Goal: Transaction & Acquisition: Book appointment/travel/reservation

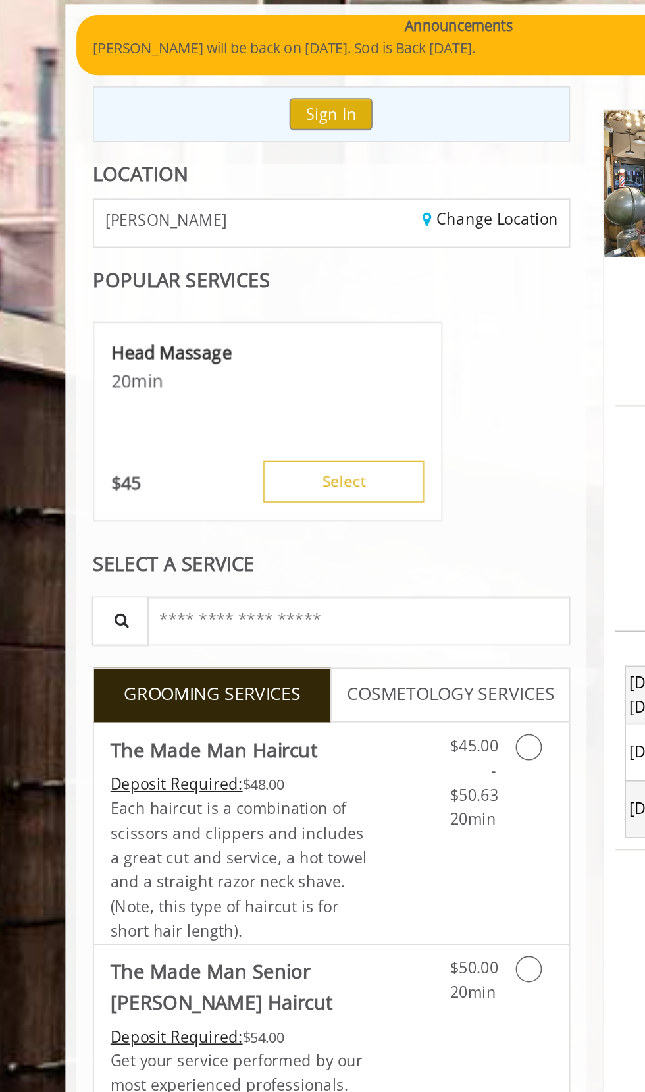
click at [176, 308] on p "Head Massage" at bounding box center [207, 305] width 188 height 14
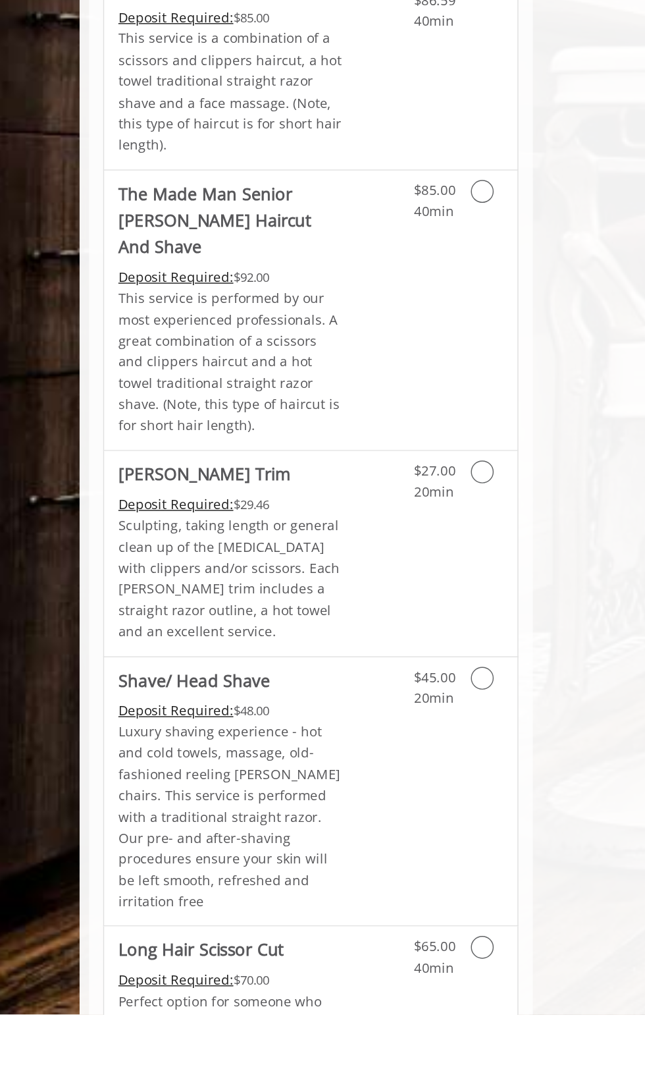
scroll to position [1487, 0]
click at [373, 843] on link "Grooming services" at bounding box center [372, 861] width 14 height 36
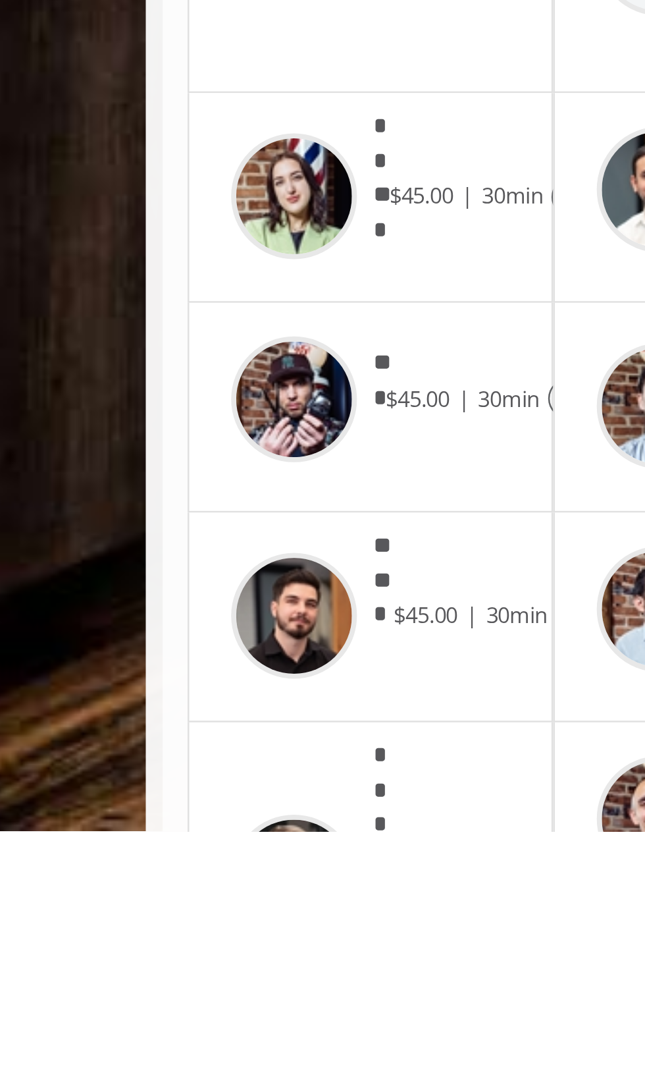
scroll to position [50, 0]
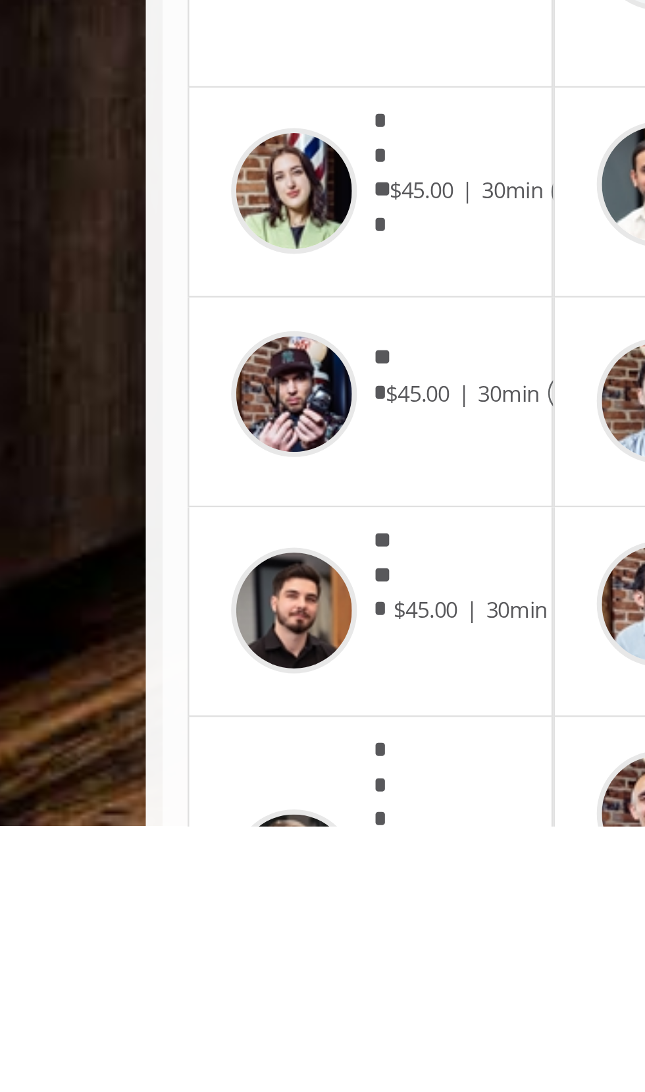
click at [140, 1088] on img at bounding box center [143, 1109] width 49 height 49
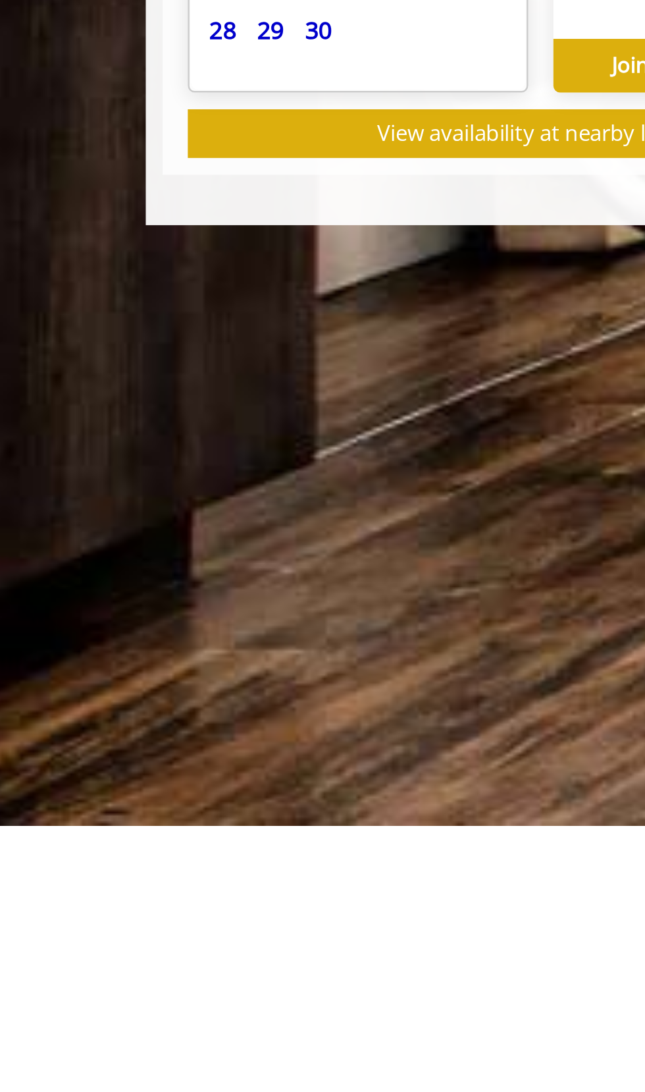
scroll to position [0, 0]
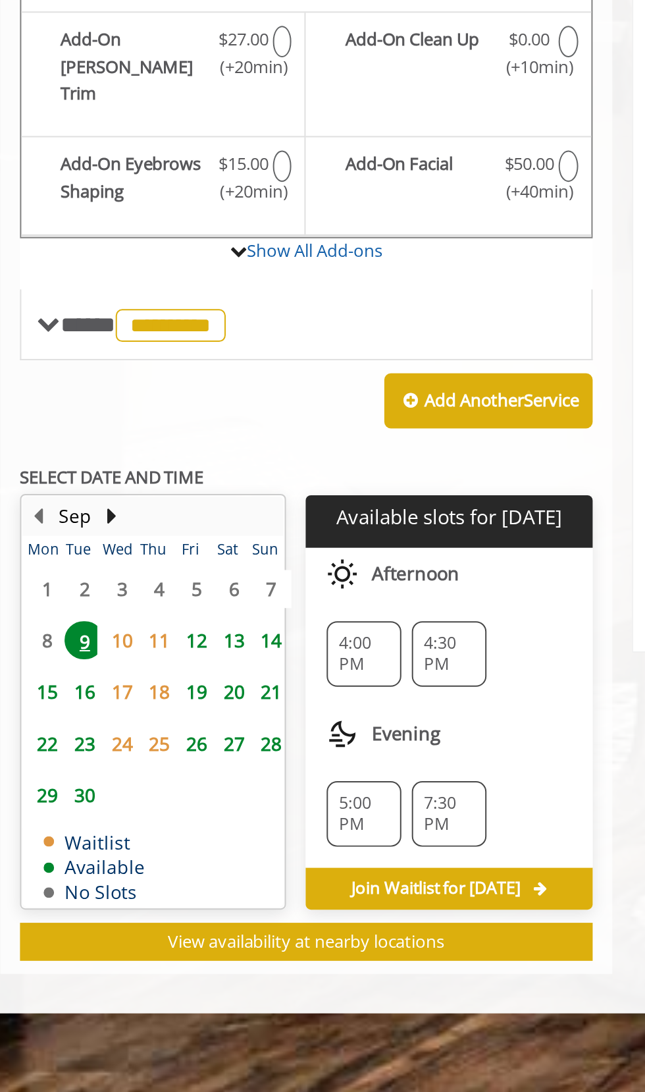
click at [261, 876] on div "5:00 PM" at bounding box center [275, 892] width 38 height 33
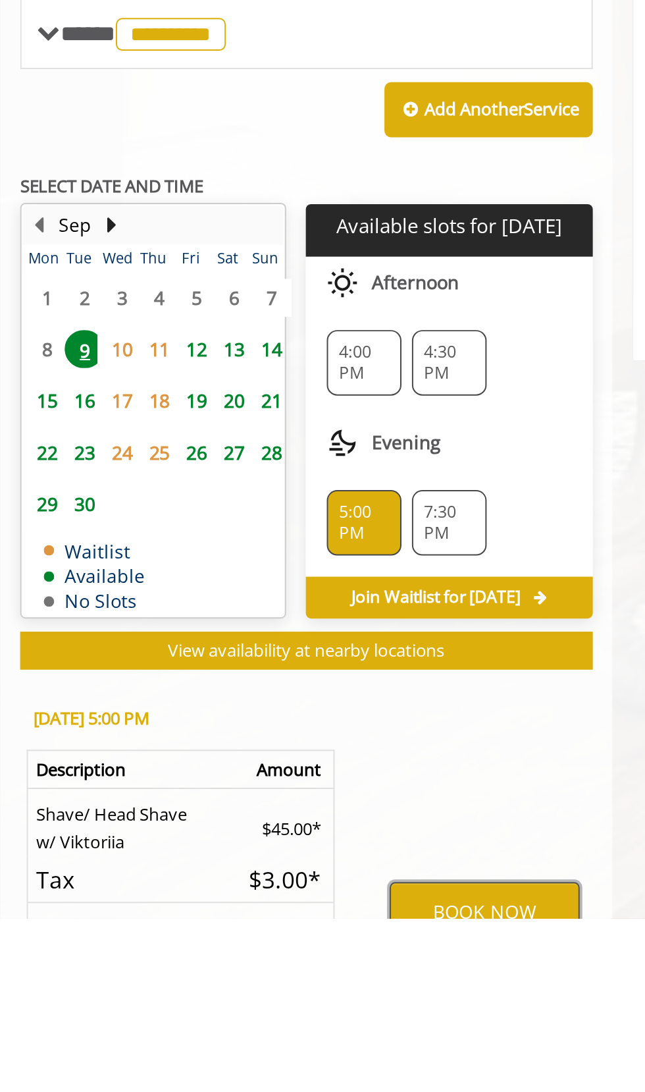
click at [315, 1077] on button "BOOK NOW" at bounding box center [335, 1088] width 95 height 30
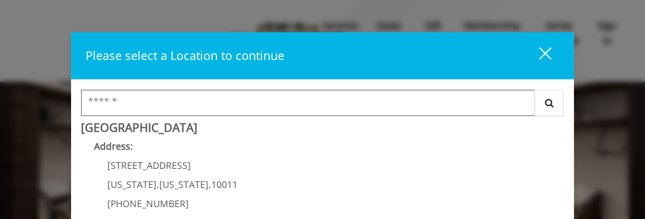
scroll to position [249, 0]
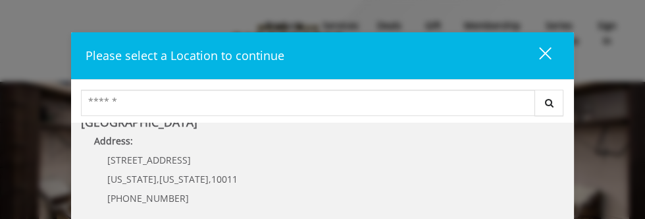
click at [241, 176] on Street "Chelsea 15th Street Address: 267 W 15th St New York , New York , 10011 (646) 85…" at bounding box center [322, 164] width 483 height 96
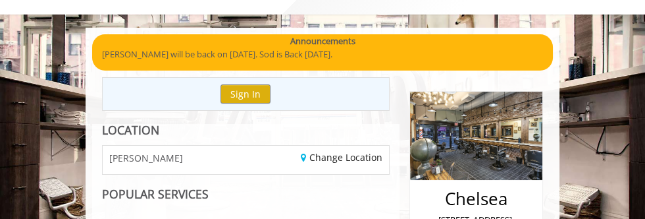
scroll to position [68, 0]
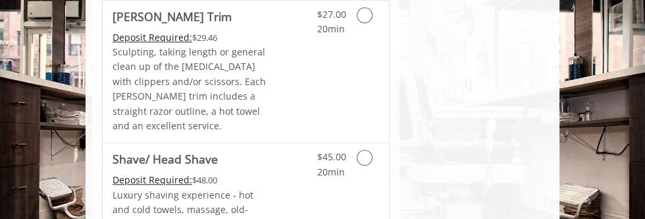
click at [368, 149] on icon "Grooming services" at bounding box center [365, 157] width 16 height 16
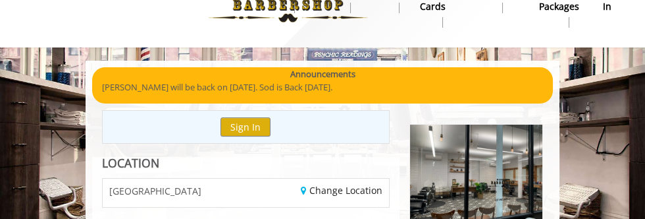
scroll to position [38, 0]
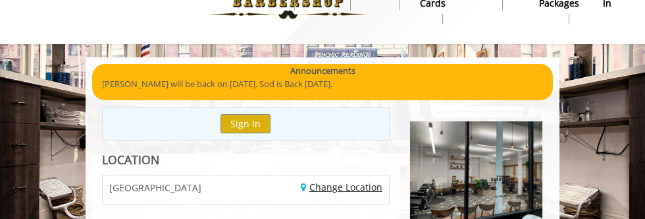
click at [346, 186] on link "Change Location" at bounding box center [342, 186] width 82 height 13
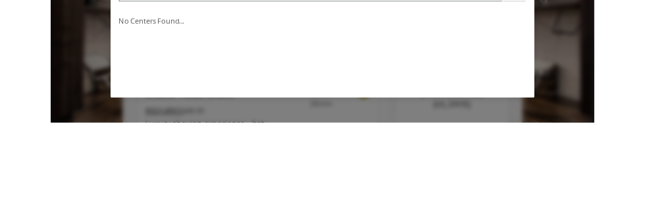
scroll to position [73, 0]
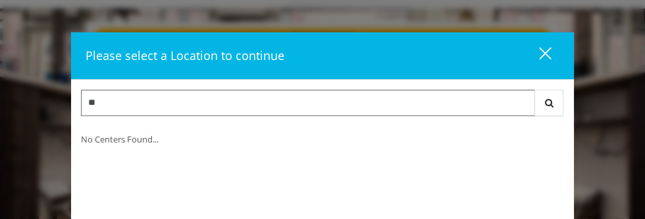
type input "**"
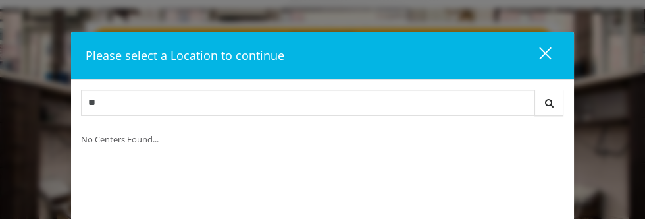
click at [545, 53] on div "close dialog" at bounding box center [545, 53] width 13 height 13
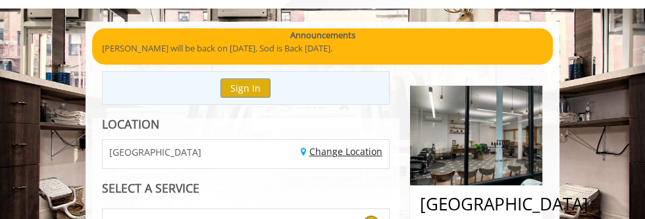
click at [361, 151] on link "Change Location" at bounding box center [342, 151] width 82 height 13
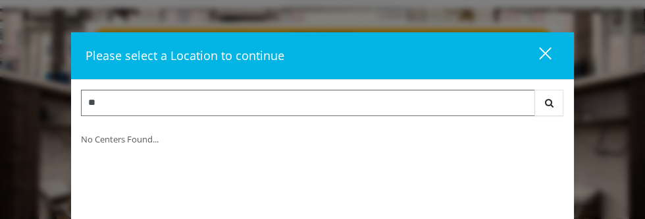
click at [435, 105] on input "**" at bounding box center [308, 103] width 454 height 26
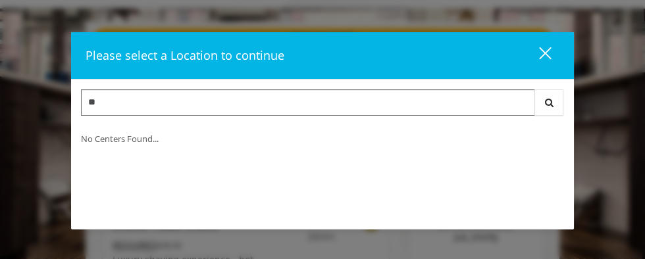
type input "*"
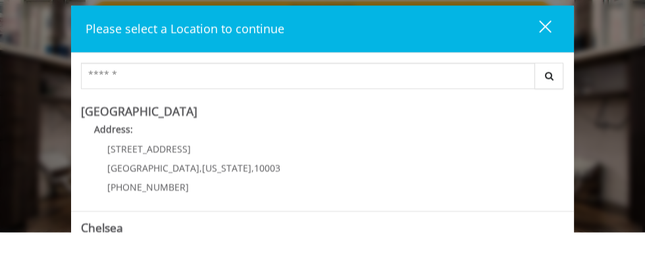
click at [618, 65] on div "Please select a Location to continue close Search Greenwich Village Address: 60…" at bounding box center [322, 129] width 645 height 259
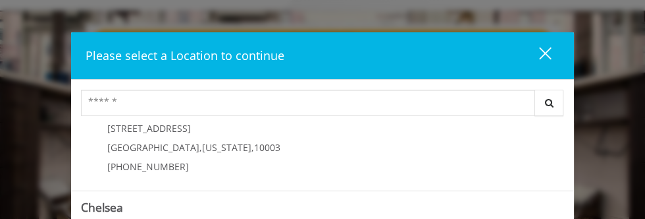
scroll to position [0, 0]
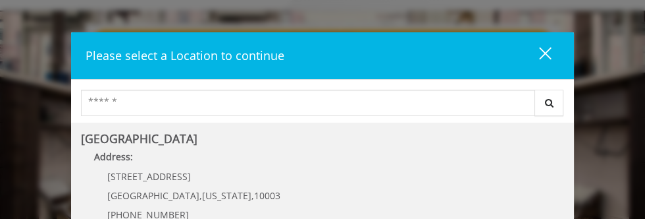
click at [171, 163] on Village "Address:" at bounding box center [322, 159] width 483 height 21
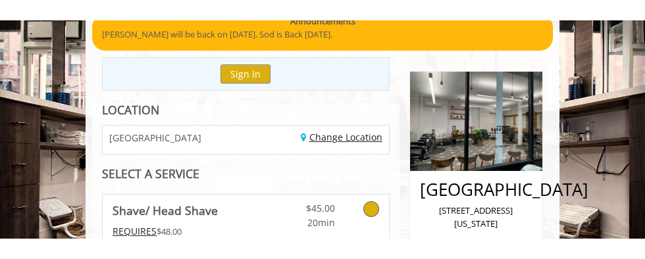
scroll to position [119, 0]
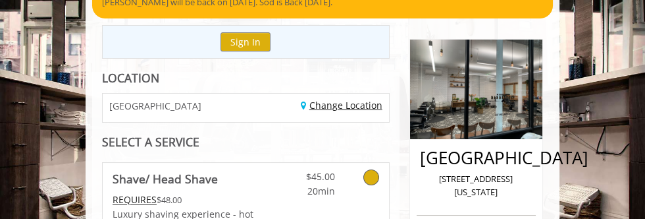
click at [362, 107] on link "Change Location" at bounding box center [342, 105] width 82 height 13
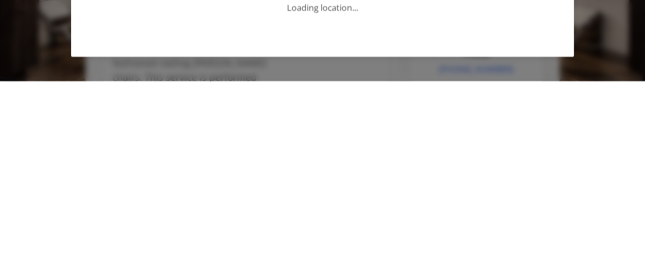
scroll to position [136, 0]
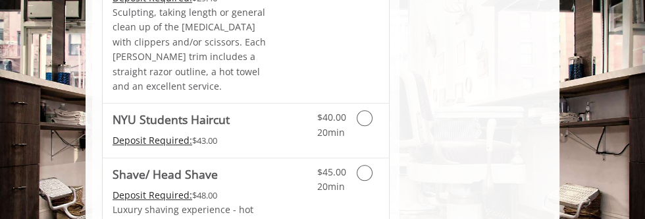
click at [372, 165] on icon "Grooming services" at bounding box center [365, 173] width 16 height 16
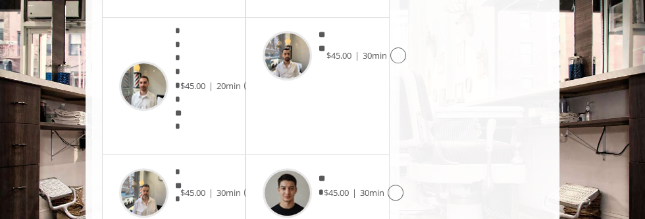
scroll to position [837, 0]
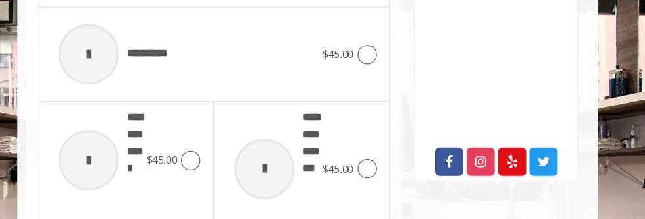
click at [376, 130] on icon at bounding box center [371, 138] width 16 height 16
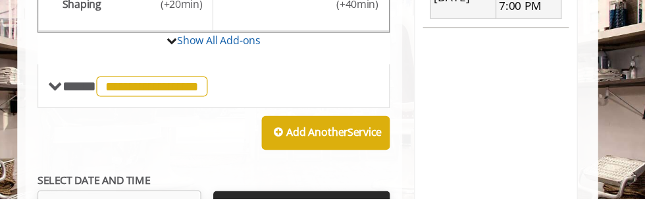
scroll to position [523, 0]
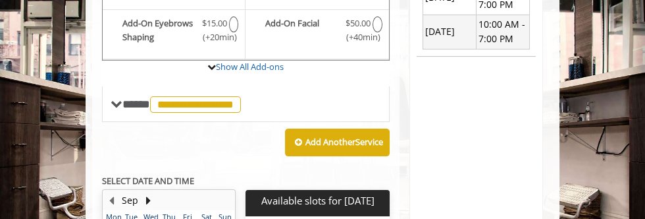
scroll to position [525, 0]
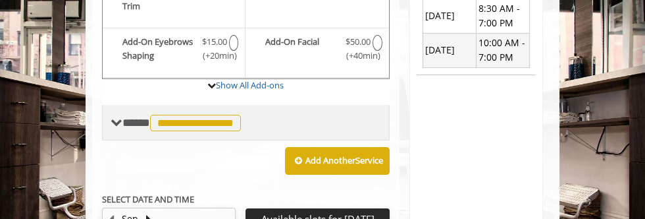
click at [121, 117] on span at bounding box center [117, 123] width 12 height 12
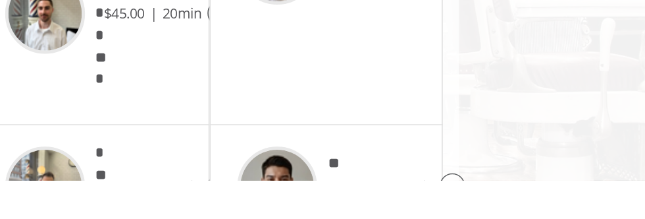
scroll to position [831, 0]
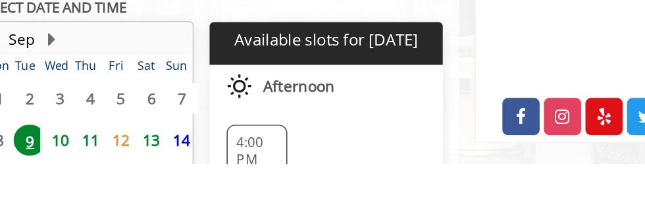
scroll to position [602, 0]
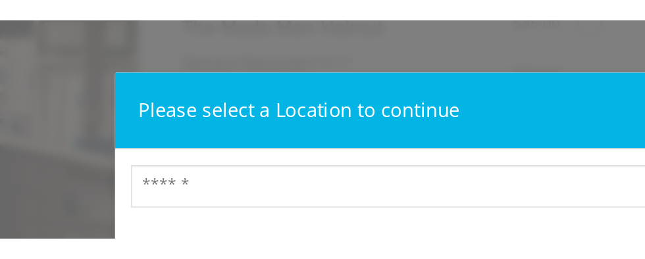
scroll to position [11, 0]
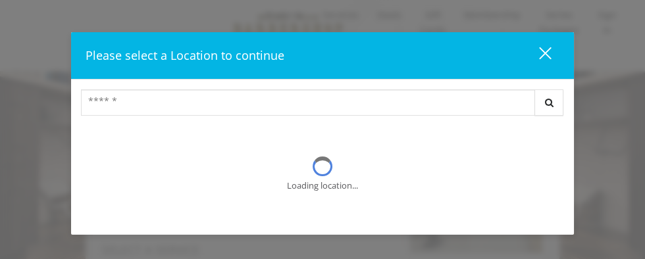
click at [545, 53] on div "close dialog" at bounding box center [545, 53] width 13 height 13
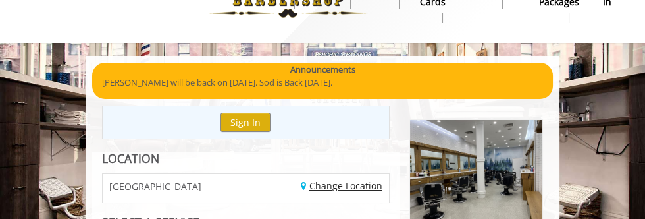
scroll to position [42, 0]
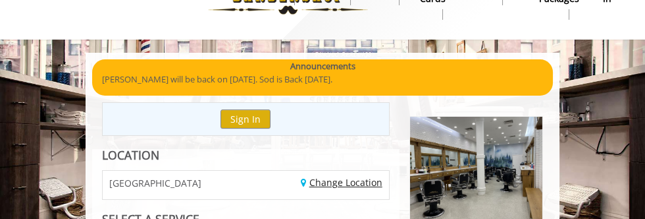
click at [360, 183] on link "Change Location" at bounding box center [342, 182] width 82 height 13
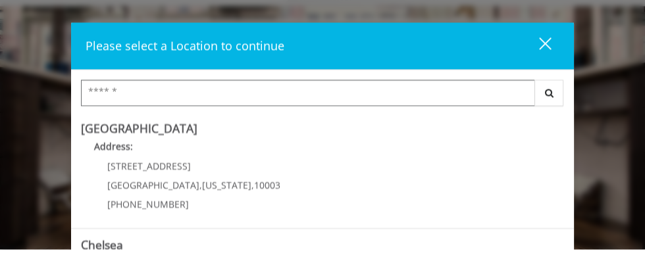
scroll to position [66, 0]
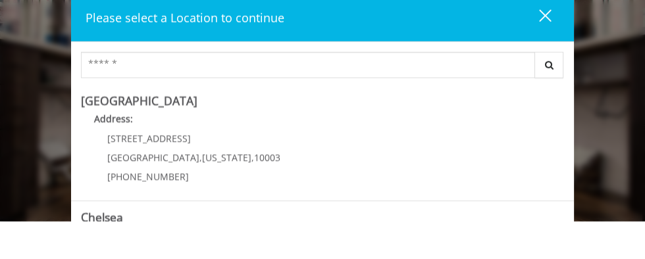
click at [630, 92] on div "Please select a Location to continue close Search Greenwich Village Address: 60…" at bounding box center [322, 129] width 645 height 259
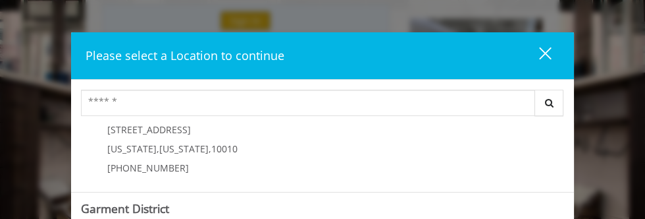
scroll to position [141, 0]
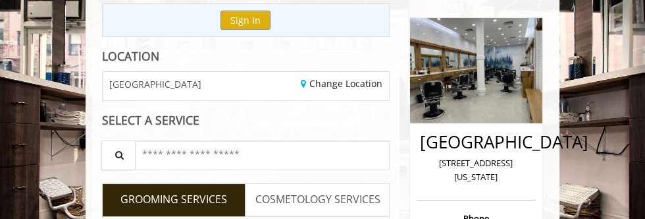
scroll to position [173, 0]
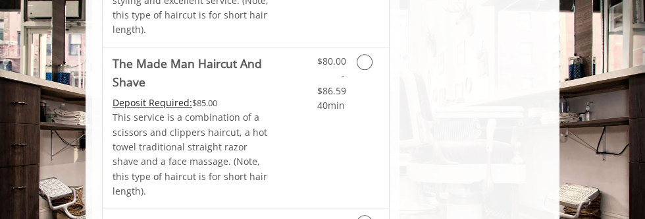
scroll to position [1615, 0]
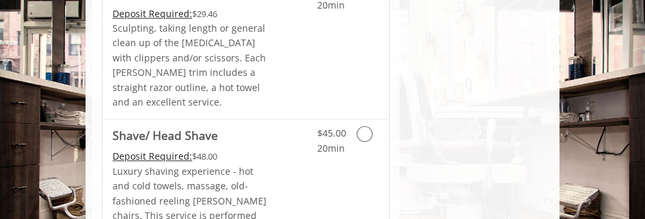
click at [370, 126] on icon "Grooming services" at bounding box center [365, 134] width 16 height 16
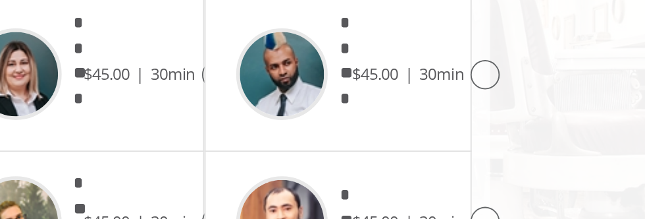
scroll to position [849, 0]
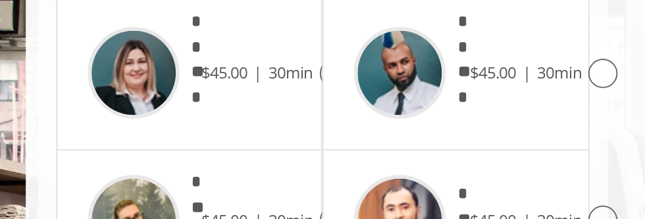
click at [192, 113] on span "$45.00" at bounding box center [192, 119] width 25 height 12
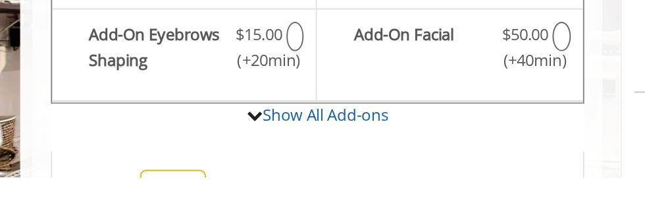
scroll to position [425, 0]
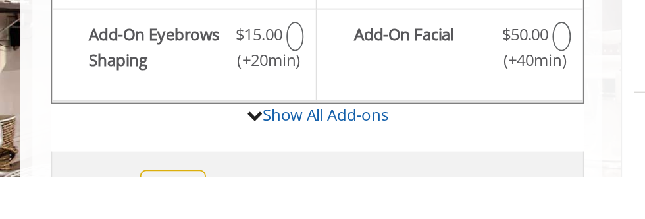
click at [122, 213] on div "**** **** ********" at bounding box center [150, 222] width 78 height 19
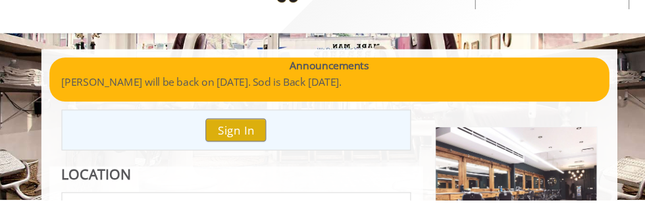
scroll to position [1, 0]
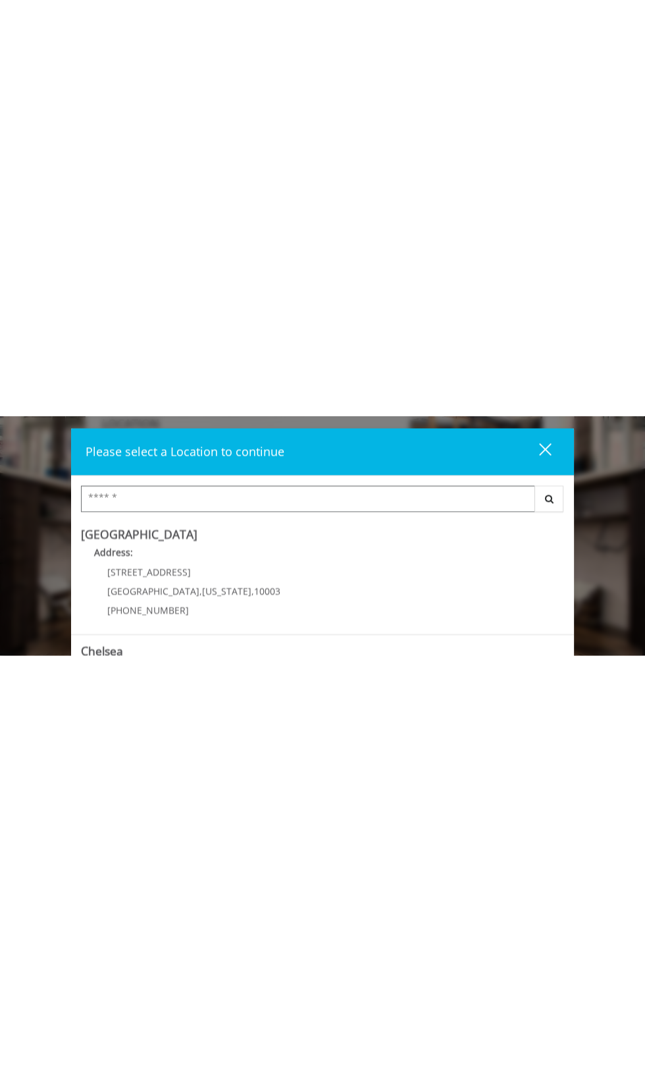
scroll to position [169, 0]
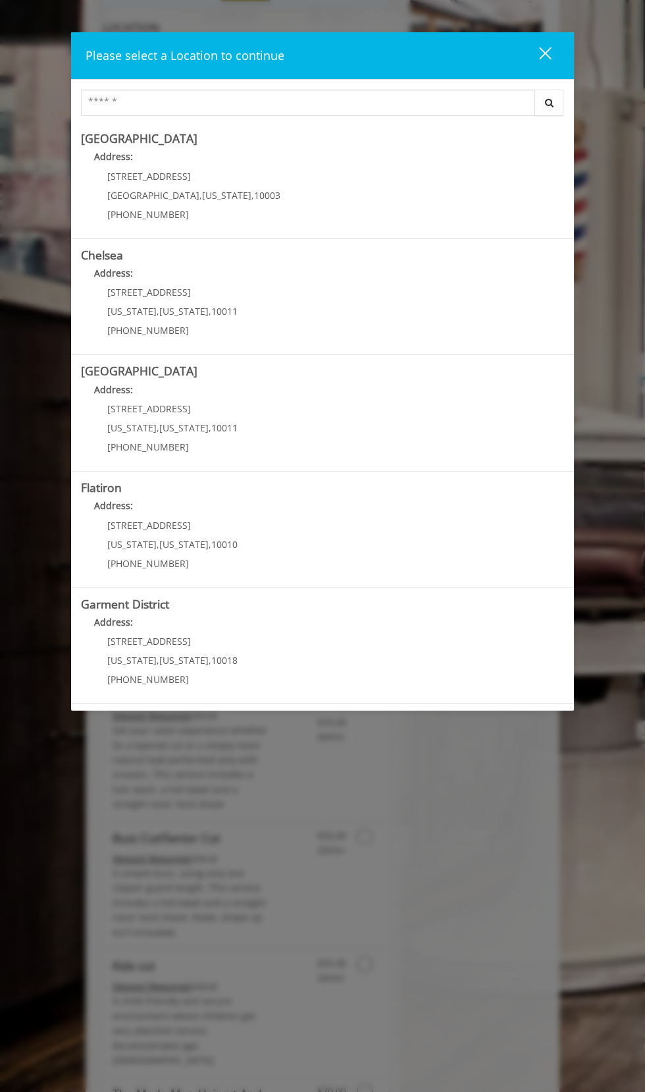
click at [545, 53] on div "close dialog" at bounding box center [545, 53] width 13 height 13
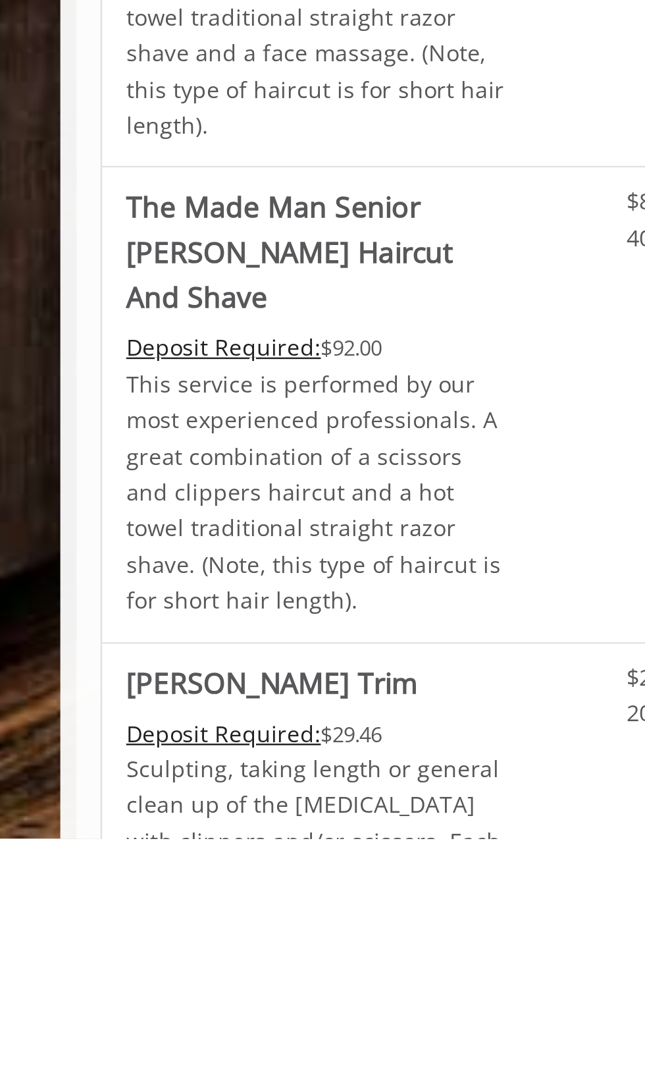
scroll to position [1007, 0]
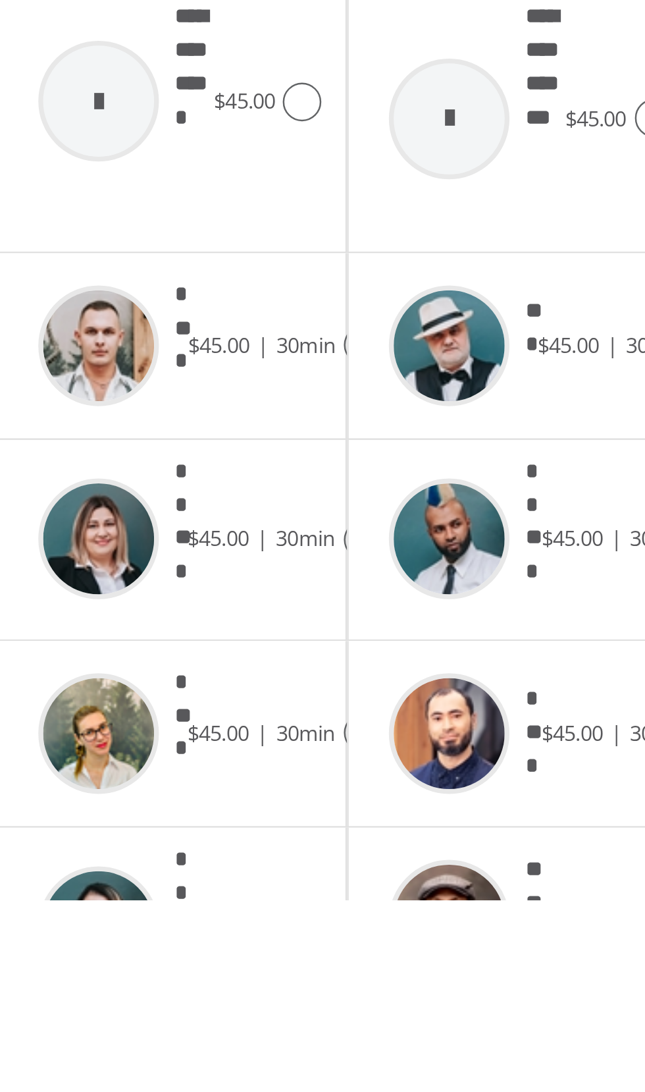
scroll to position [25, 0]
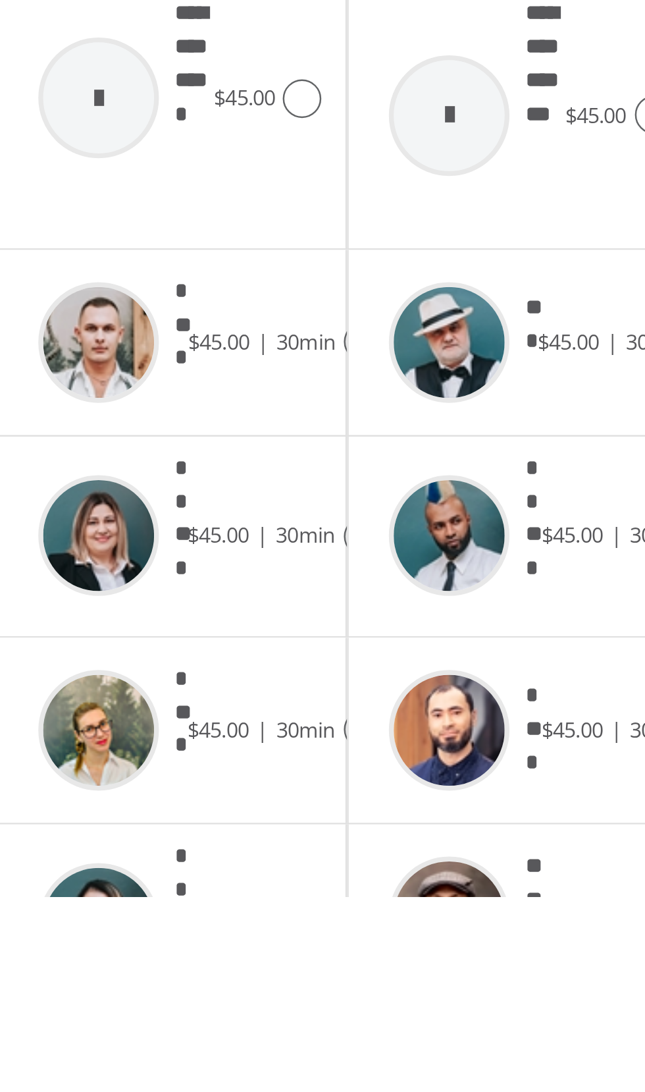
click at [151, 218] on img at bounding box center [143, 1023] width 49 height 49
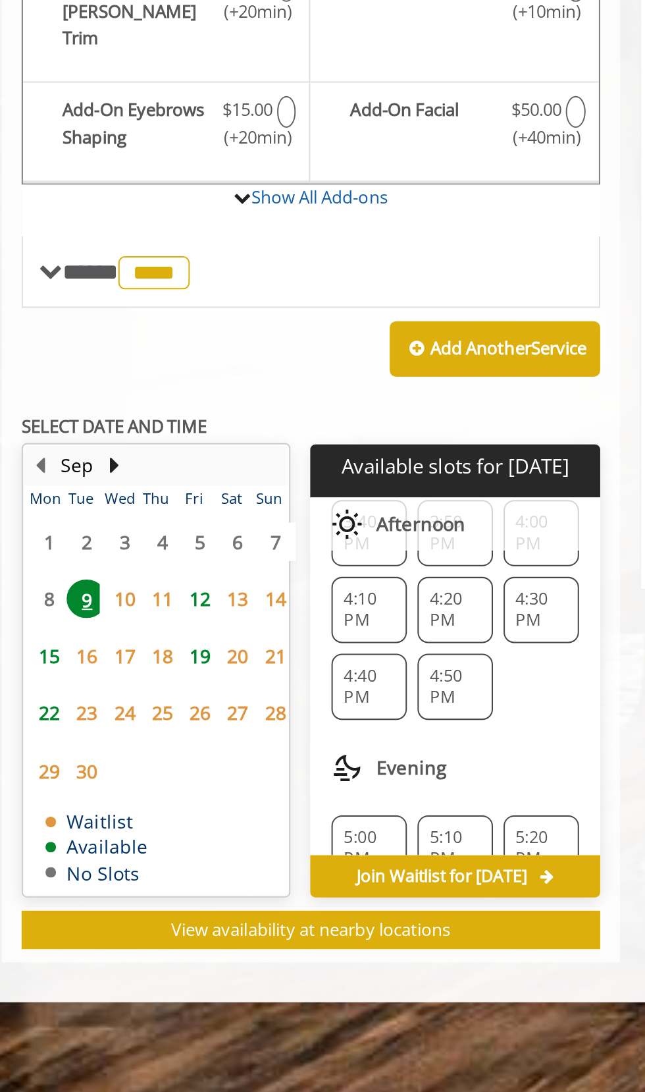
scroll to position [0, 0]
